Goal: Complete application form: Complete application form

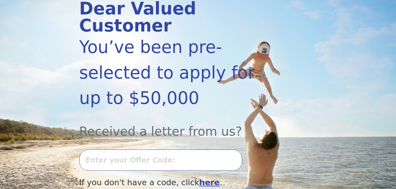
scroll to position [83, 0]
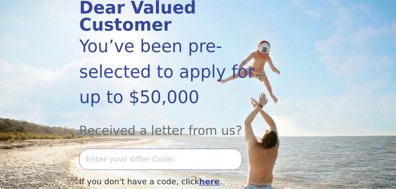
click at [133, 149] on input "text" at bounding box center [160, 159] width 163 height 21
type input "0903K-706904"
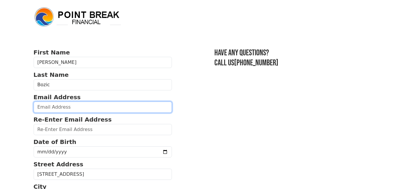
click at [78, 107] on input "email" at bounding box center [103, 107] width 139 height 11
type input "[EMAIL_ADDRESS][DOMAIN_NAME]"
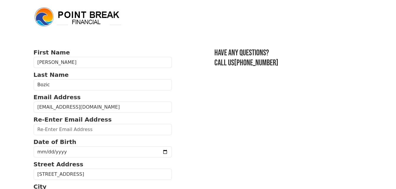
type input "[EMAIL_ADDRESS][DOMAIN_NAME]"
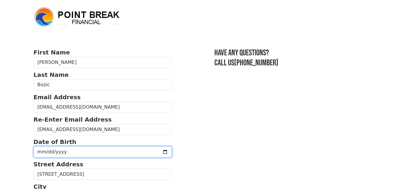
click at [70, 152] on input "date" at bounding box center [103, 152] width 139 height 11
type input "[DATE]"
click at [70, 152] on input "[DATE]" at bounding box center [103, 152] width 139 height 11
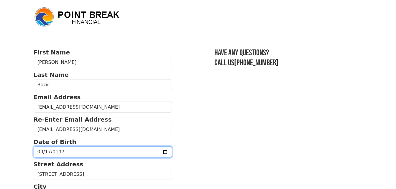
click at [70, 152] on input "[DATE]" at bounding box center [103, 152] width 139 height 11
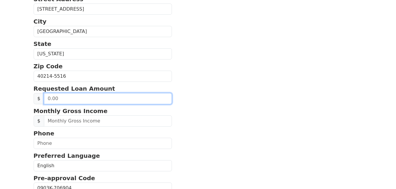
click at [94, 100] on input "text" at bounding box center [108, 98] width 128 height 11
type input "30.00"
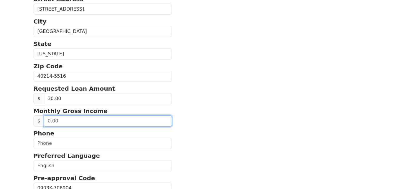
click at [86, 121] on input "text" at bounding box center [108, 121] width 128 height 11
click at [81, 116] on input "250.00" at bounding box center [108, 121] width 128 height 11
click at [76, 124] on input "25.00" at bounding box center [108, 121] width 128 height 11
type input "2,500.00"
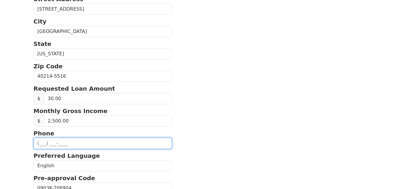
click at [47, 143] on input "text" at bounding box center [103, 143] width 139 height 11
type input "(502) 609-3272"
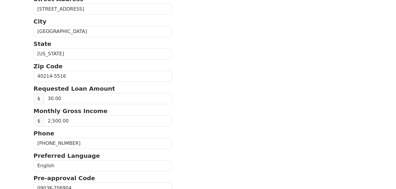
click at [170, 135] on section "First Name Sandra Last Name Bozic Email Address sandrabozic711@gmail.com Re-Ent…" at bounding box center [198, 75] width 329 height 385
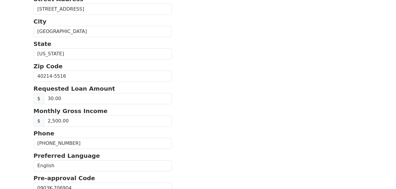
click at [188, 135] on section "First Name Sandra Last Name Bozic Email Address sandrabozic711@gmail.com Re-Ent…" at bounding box center [198, 75] width 329 height 385
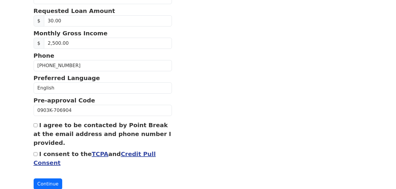
scroll to position [262, 0]
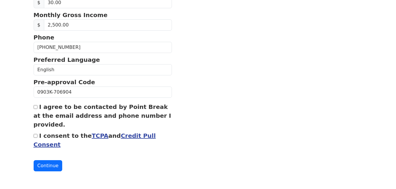
click at [35, 108] on input "I agree to be contacted by Point Break at the email address and phone number I …" at bounding box center [36, 107] width 4 height 4
checkbox input "true"
click at [35, 137] on input "I consent to the TCPA and Credit Pull Consent" at bounding box center [36, 136] width 4 height 4
checkbox input "true"
click at [48, 163] on button "Continue" at bounding box center [48, 166] width 29 height 11
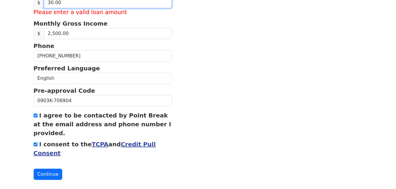
click at [84, 3] on input "30.00" at bounding box center [108, 2] width 128 height 11
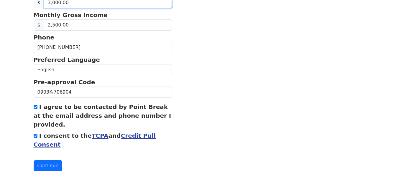
type input "30,000.00"
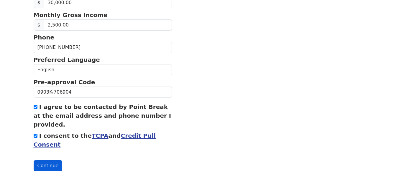
click at [43, 164] on button "Continue" at bounding box center [48, 166] width 29 height 11
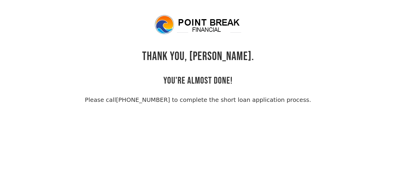
click at [246, 116] on body "THANK YOU, Sandra. YOU'RE ALMOST DONE! Please call (855) 202-9500 to complete t…" at bounding box center [198, 108] width 396 height 189
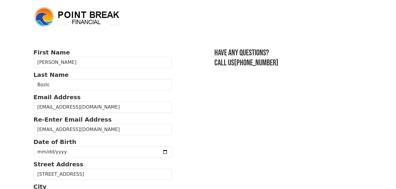
scroll to position [259, 0]
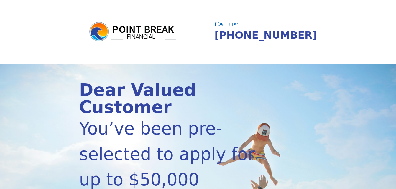
scroll to position [86, 0]
